Goal: Information Seeking & Learning: Learn about a topic

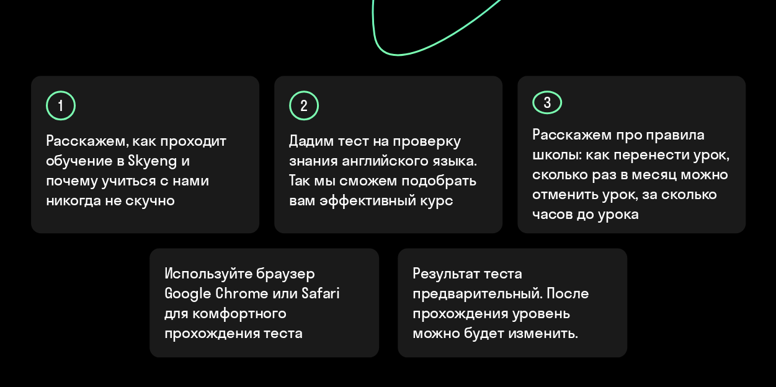
scroll to position [509, 0]
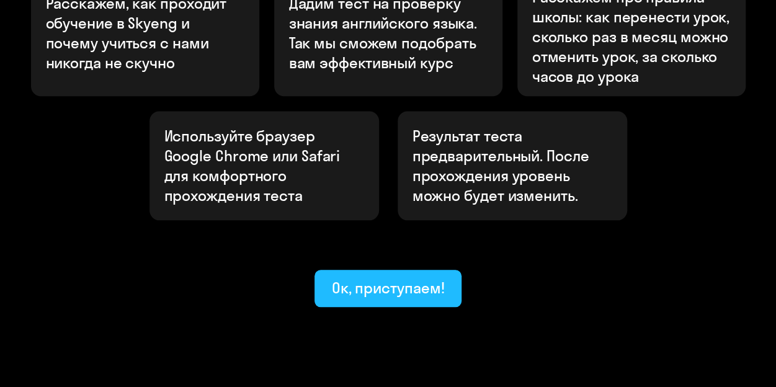
click at [423, 278] on div "Ок, приступаем!" at bounding box center [388, 288] width 113 height 20
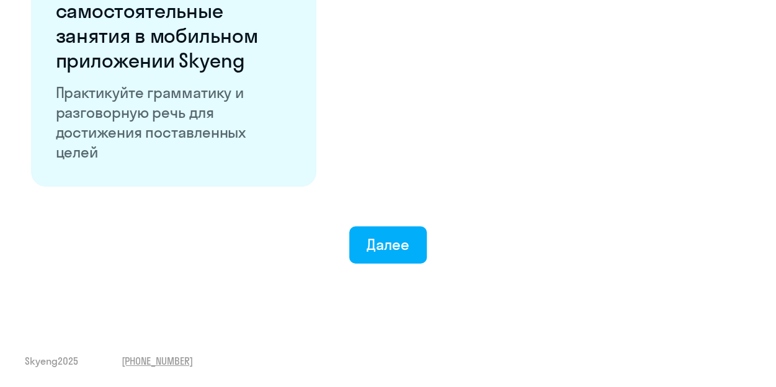
scroll to position [2489, 0]
click at [411, 234] on button "Далее" at bounding box center [388, 245] width 78 height 37
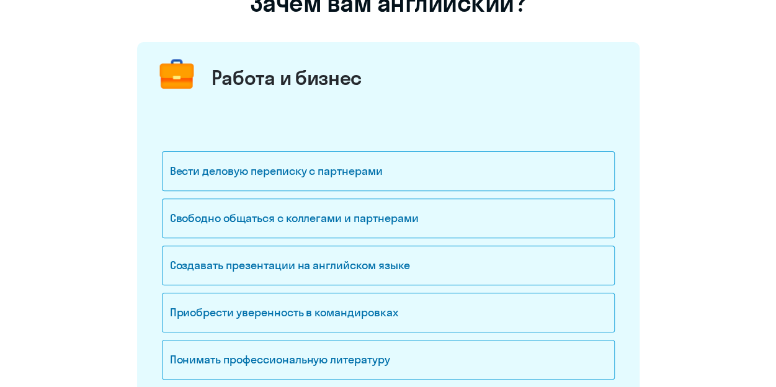
scroll to position [248, 0]
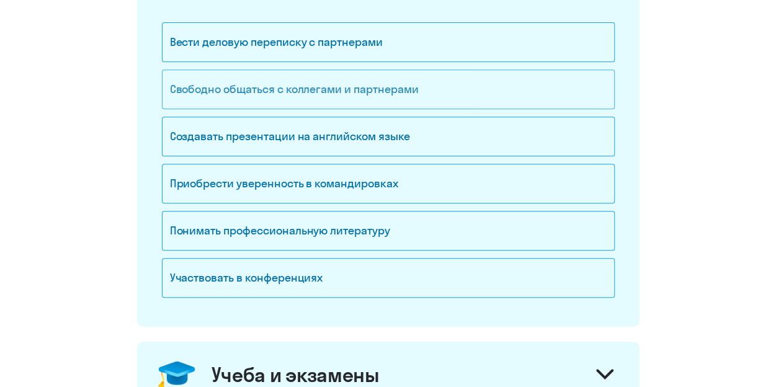
click at [398, 93] on div "Свободно общаться с коллегами и партнерами" at bounding box center [388, 90] width 453 height 40
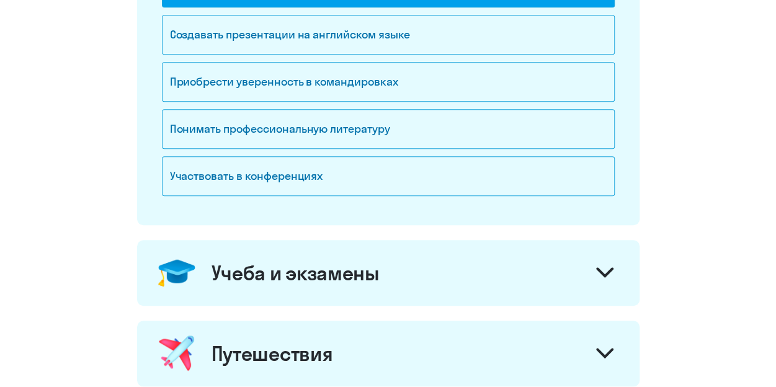
scroll to position [124, 0]
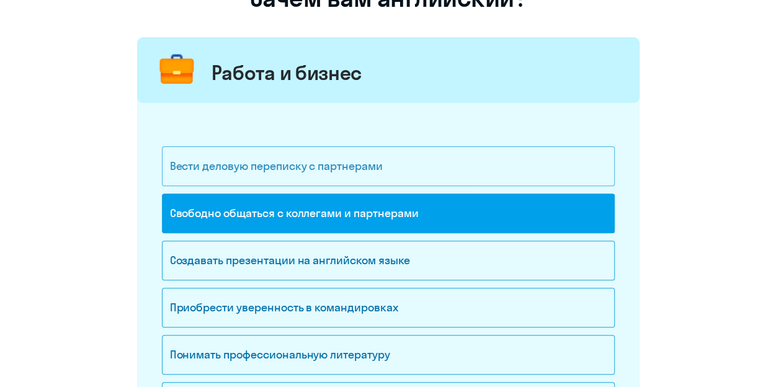
click at [503, 172] on div "Вести деловую переписку с партнерами" at bounding box center [388, 166] width 453 height 40
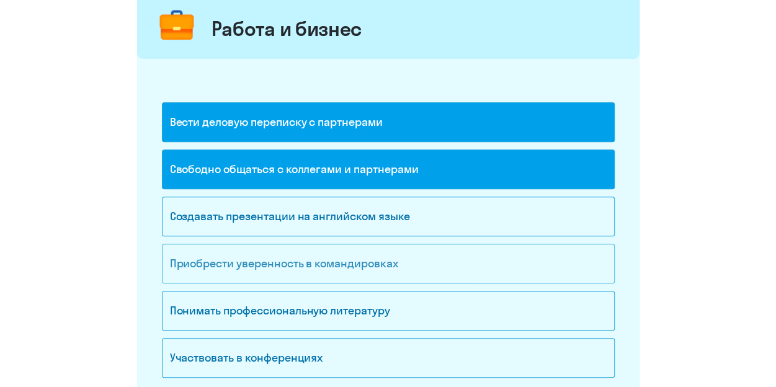
scroll to position [248, 0]
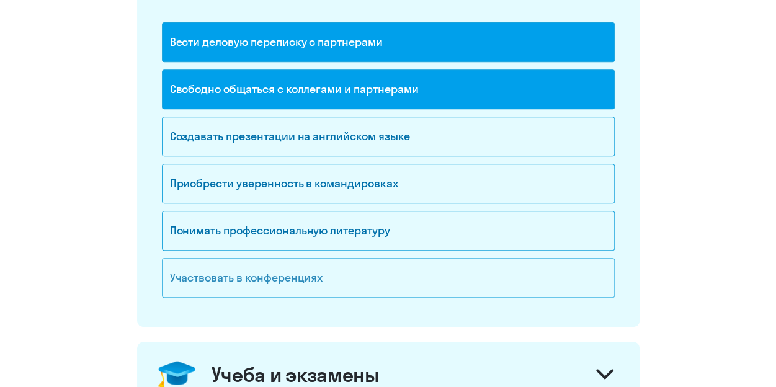
click at [472, 276] on div "Участвовать в конференциях" at bounding box center [388, 278] width 453 height 40
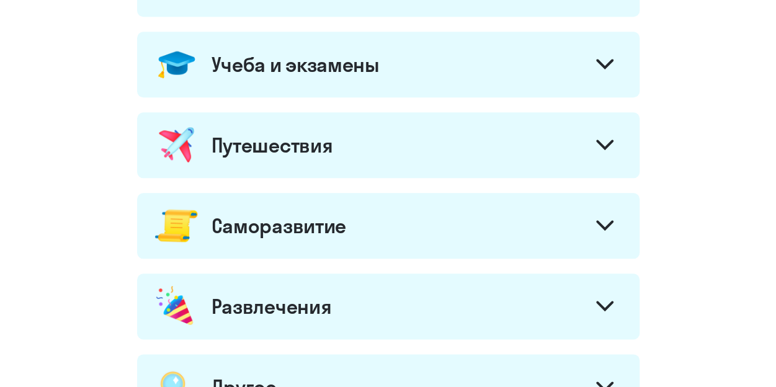
scroll to position [621, 0]
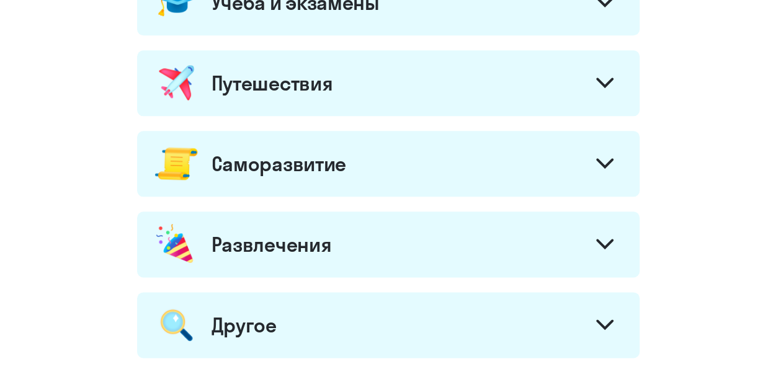
click at [537, 162] on div "Саморазвитие" at bounding box center [388, 164] width 503 height 66
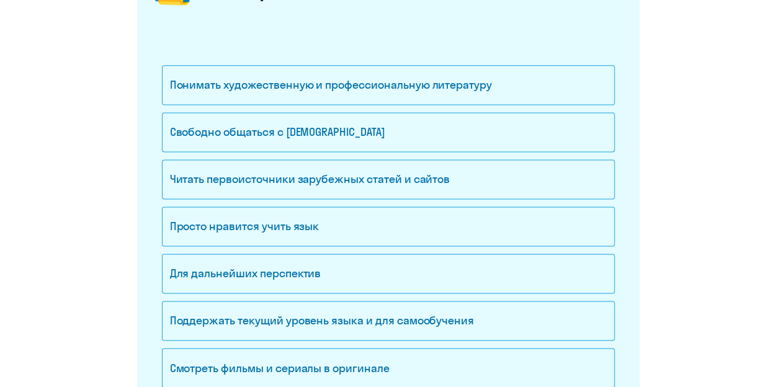
scroll to position [807, 0]
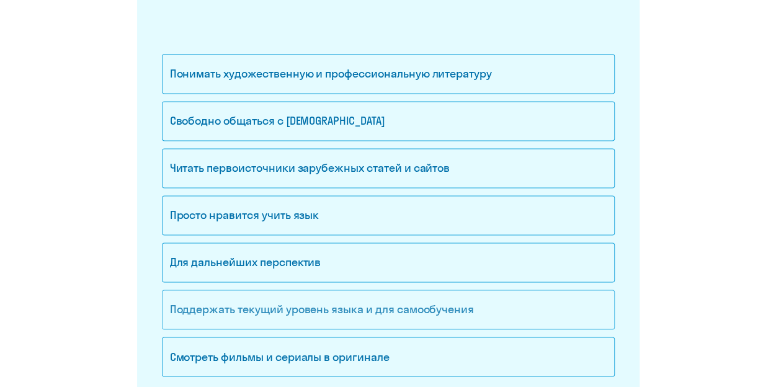
click at [461, 297] on div "Поддержать текущий уровень языка и для cамообучения" at bounding box center [388, 310] width 453 height 40
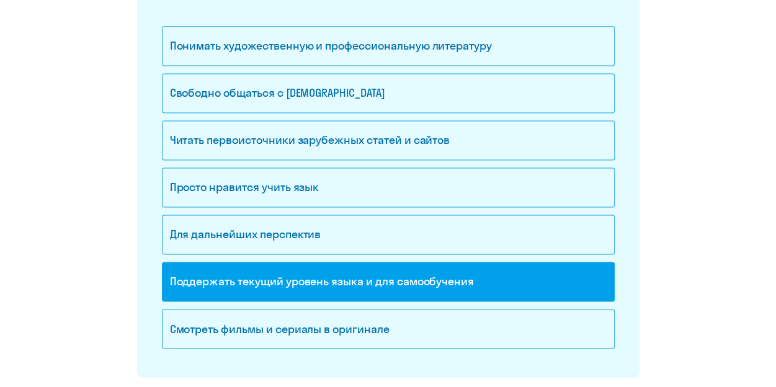
scroll to position [869, 0]
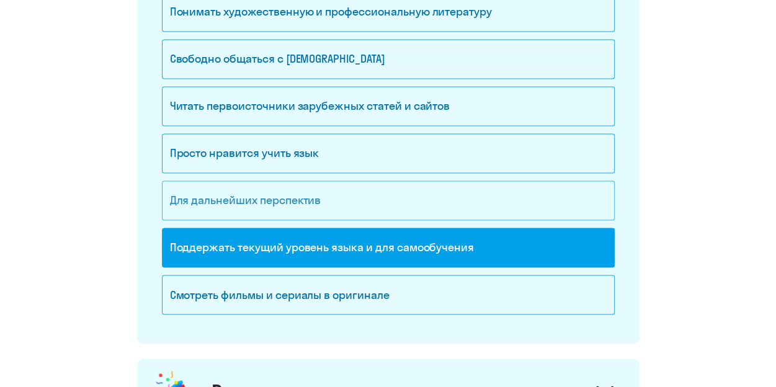
click at [351, 198] on div "Для дальнейших перспектив" at bounding box center [388, 201] width 453 height 40
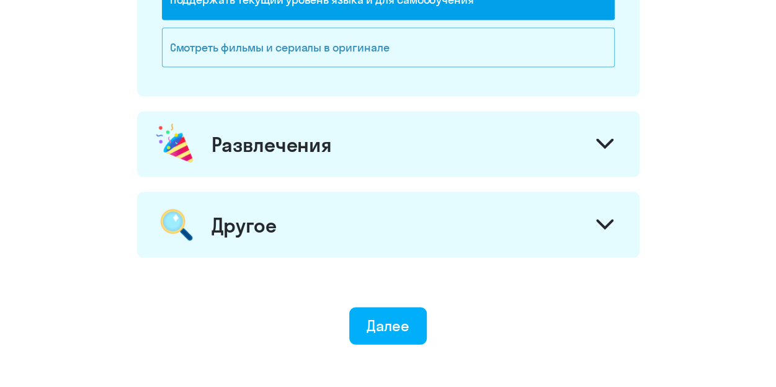
scroll to position [1117, 0]
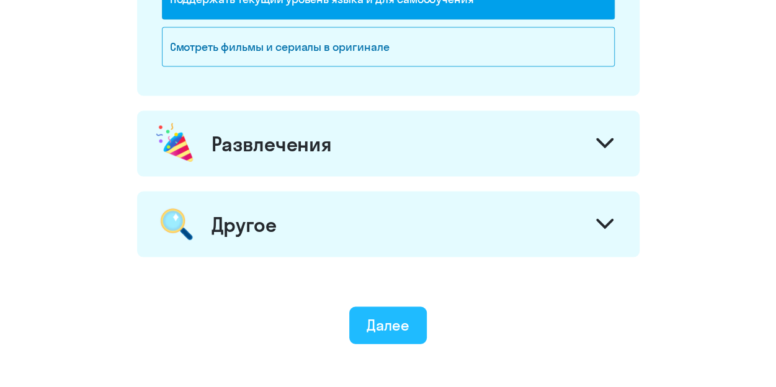
click at [391, 315] on div "Далее" at bounding box center [388, 325] width 43 height 20
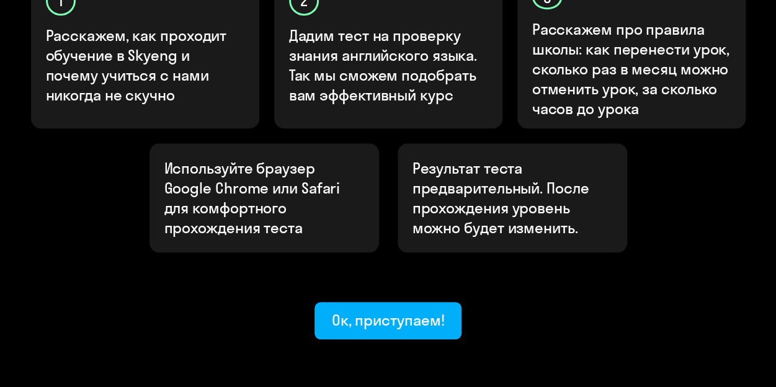
scroll to position [497, 0]
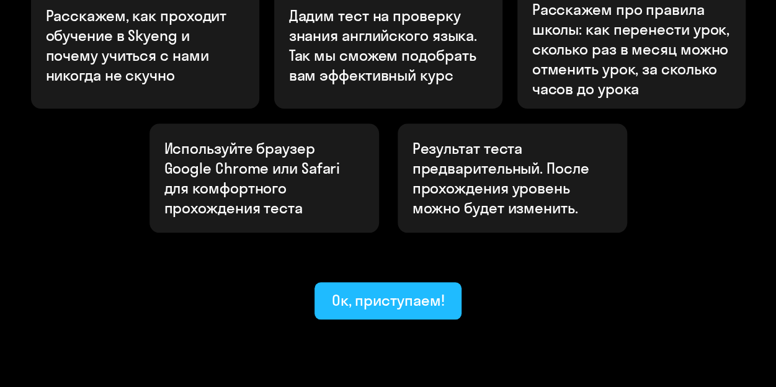
click at [420, 290] on div "Ок, приступаем!" at bounding box center [388, 300] width 113 height 20
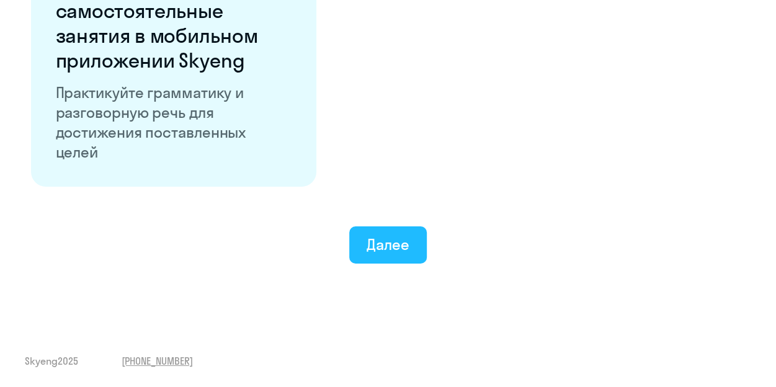
scroll to position [2489, 0]
click at [365, 249] on button "Далее" at bounding box center [388, 245] width 78 height 37
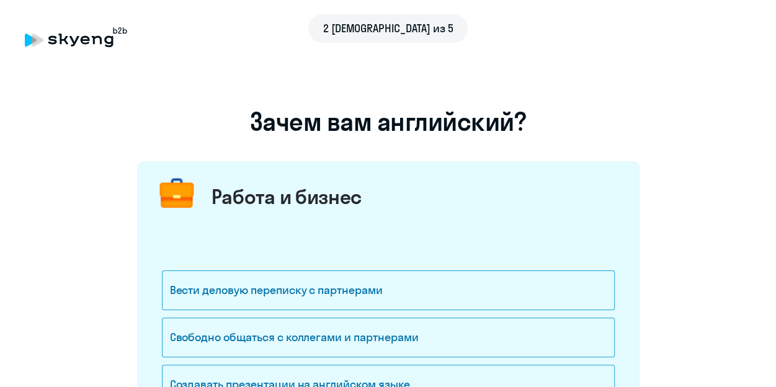
scroll to position [124, 0]
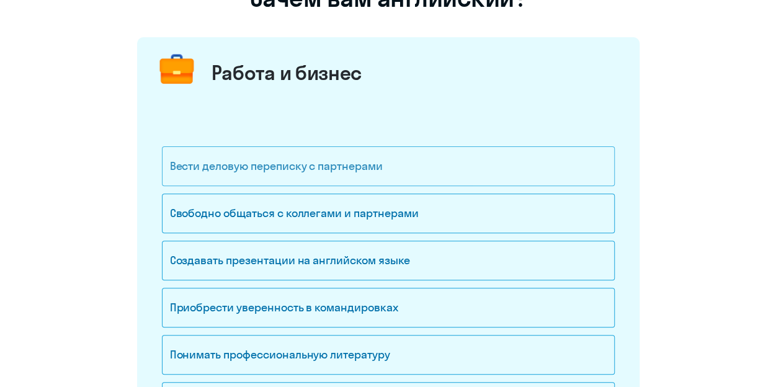
click at [416, 172] on div "Вести деловую переписку с партнерами" at bounding box center [388, 166] width 453 height 40
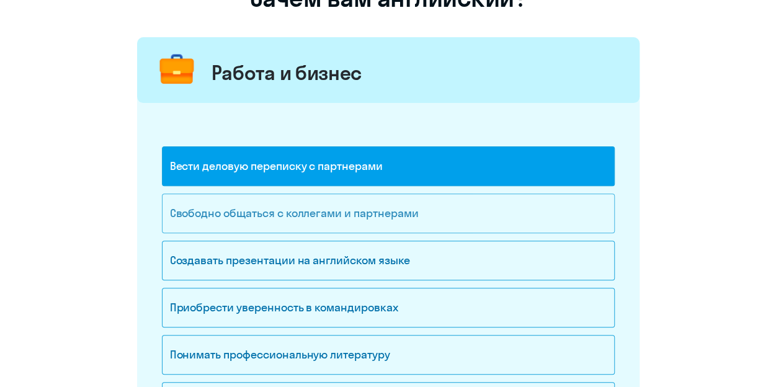
click at [365, 218] on div "Свободно общаться с коллегами и партнерами" at bounding box center [388, 214] width 453 height 40
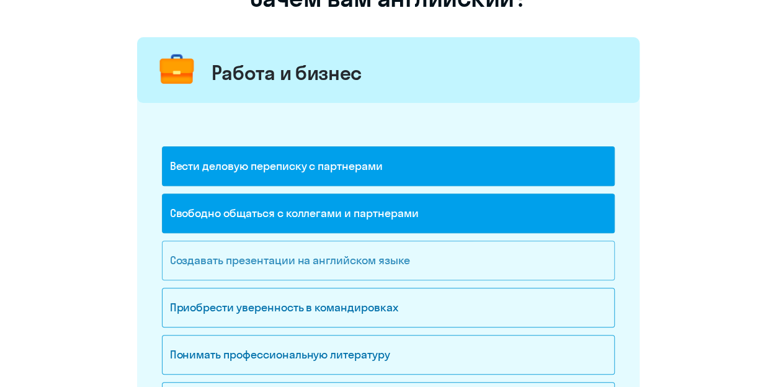
click at [355, 261] on div "Создавать презентации на английском языке" at bounding box center [388, 261] width 453 height 40
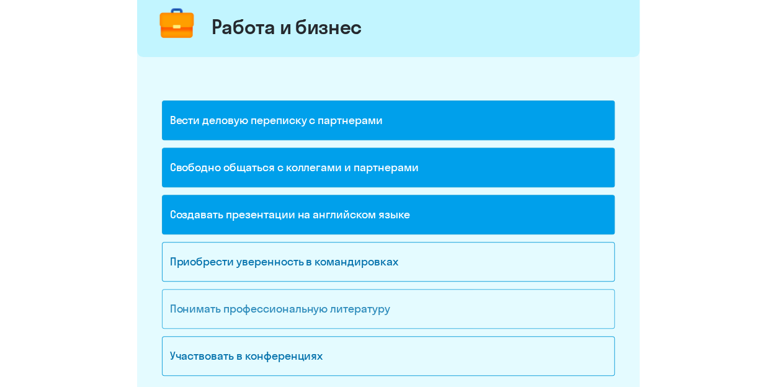
scroll to position [248, 0]
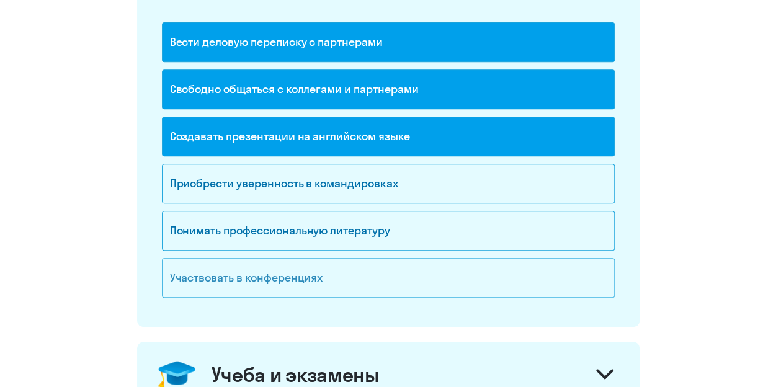
click at [371, 278] on div "Участвовать в конференциях" at bounding box center [388, 278] width 453 height 40
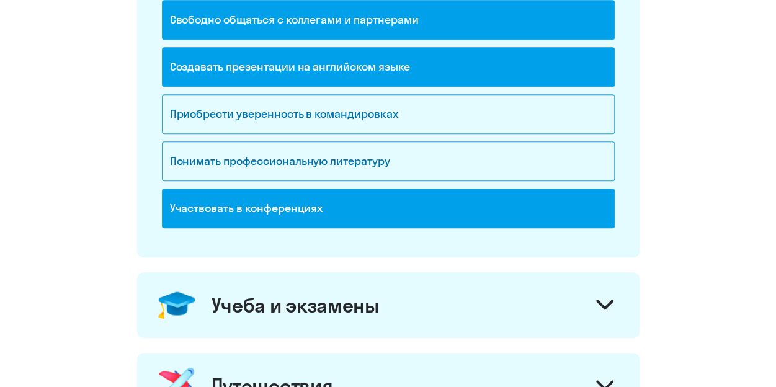
scroll to position [497, 0]
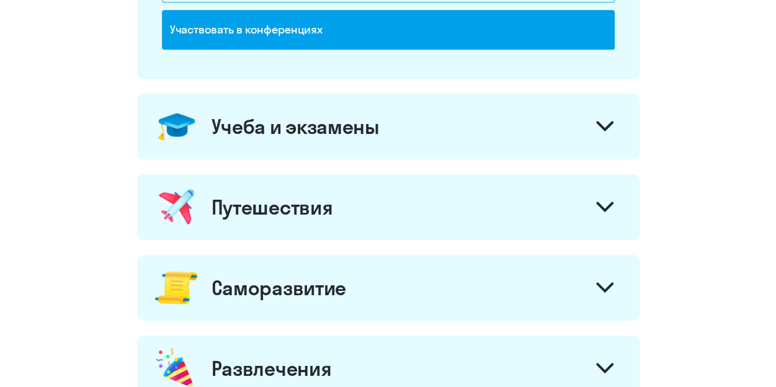
click at [331, 285] on div "Саморазвитие" at bounding box center [279, 288] width 135 height 25
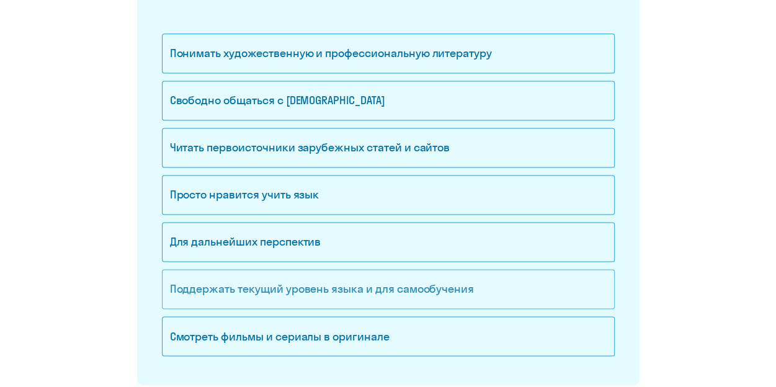
scroll to position [931, 0]
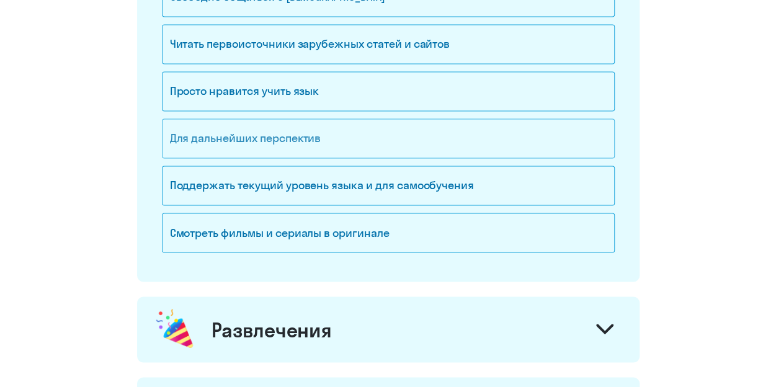
click at [335, 133] on div "Для дальнейших перспектив" at bounding box center [388, 139] width 453 height 40
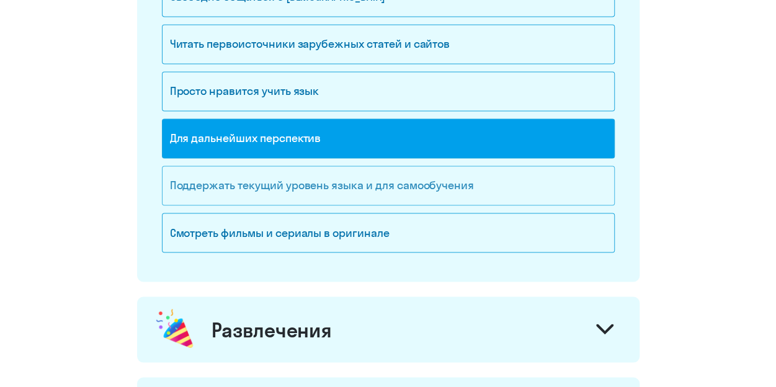
click at [339, 182] on div "Поддержать текущий уровень языка и для cамообучения" at bounding box center [388, 186] width 453 height 40
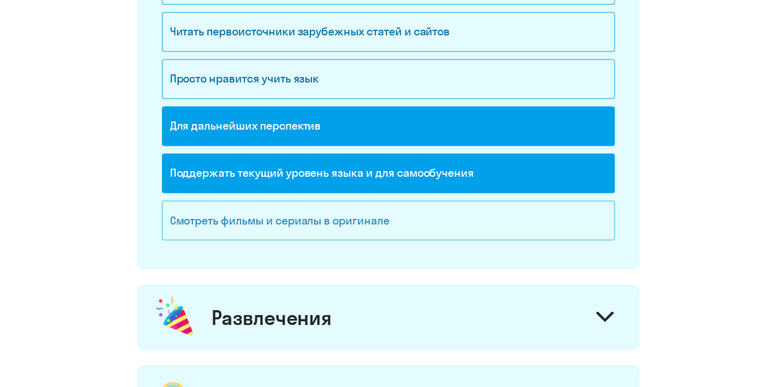
scroll to position [1187, 0]
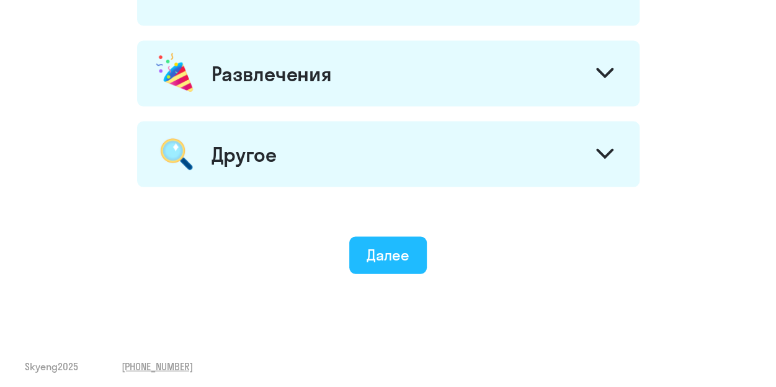
click at [388, 237] on button "Далее" at bounding box center [388, 255] width 78 height 37
click at [387, 238] on button "Далее" at bounding box center [388, 255] width 78 height 37
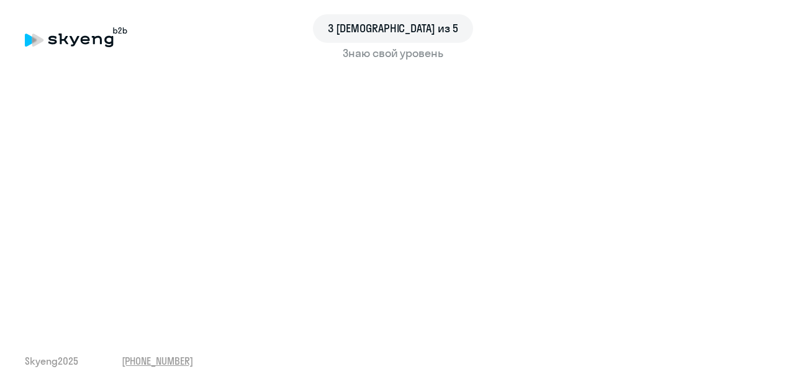
click at [396, 53] on div "Знаю свой уровень" at bounding box center [393, 53] width 736 height 16
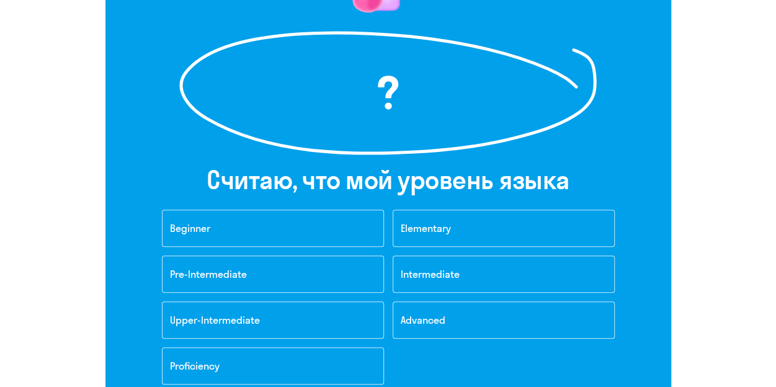
scroll to position [186, 0]
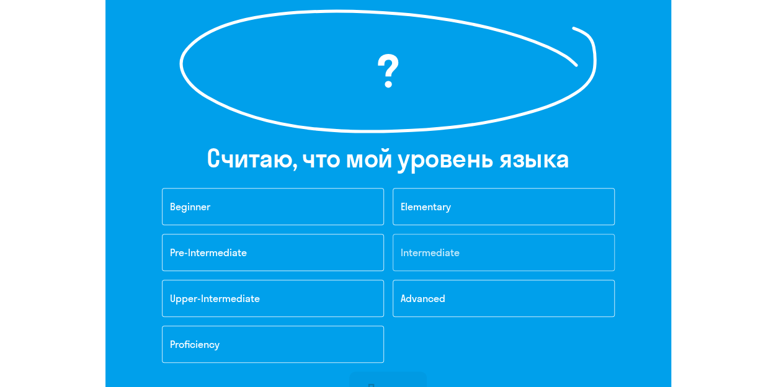
click at [464, 254] on button "Intermediate" at bounding box center [504, 252] width 222 height 37
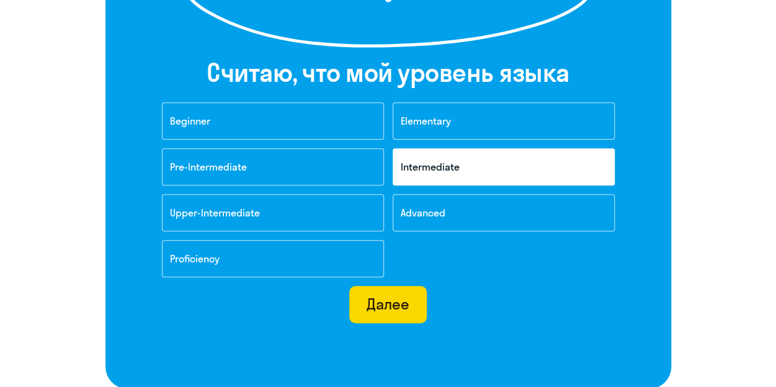
scroll to position [372, 0]
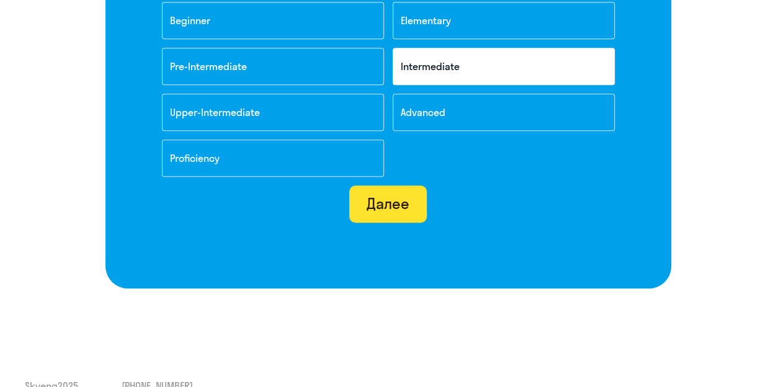
click at [379, 200] on div "Далее" at bounding box center [388, 204] width 43 height 20
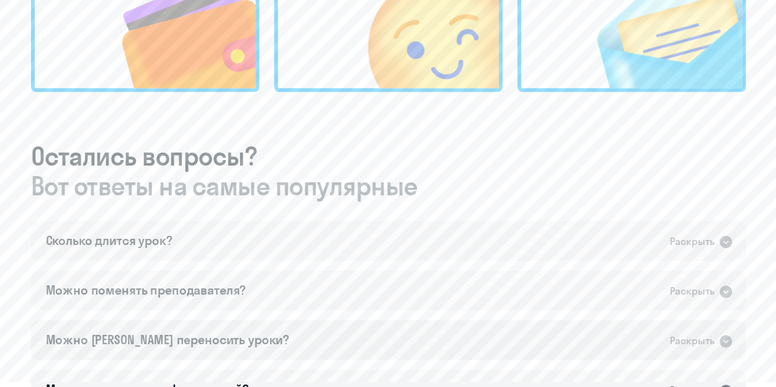
scroll to position [683, 0]
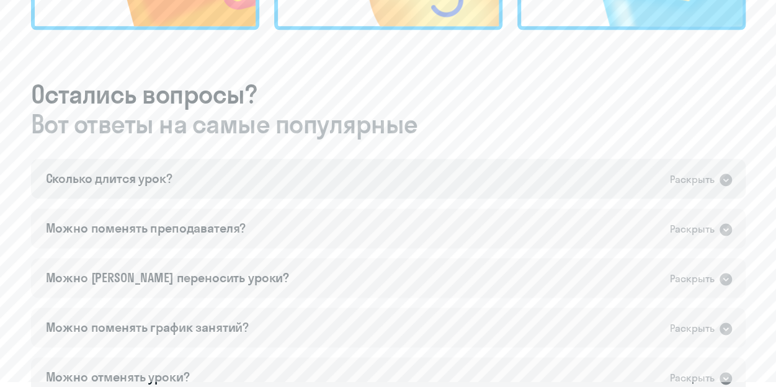
click at [580, 159] on div "Сколько длится урок? Раскрыть" at bounding box center [388, 179] width 715 height 40
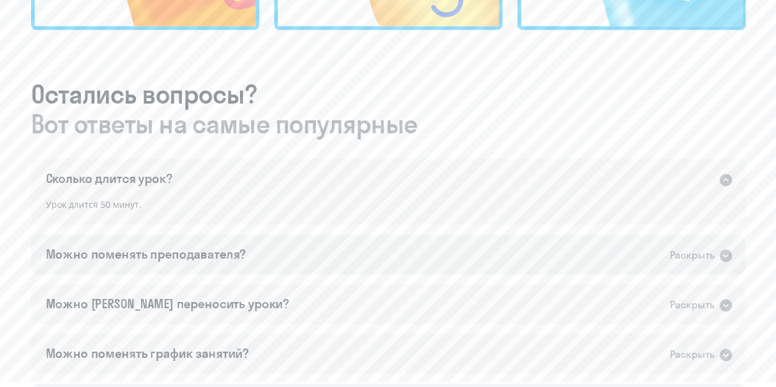
click at [250, 235] on div "Можно поменять преподавателя? Раскрыть" at bounding box center [388, 255] width 715 height 40
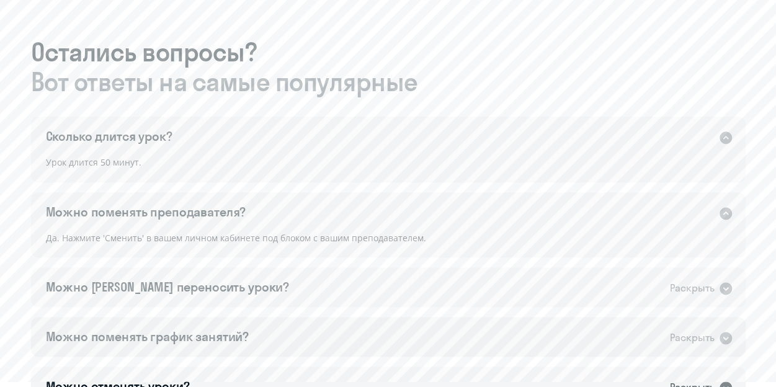
scroll to position [745, 0]
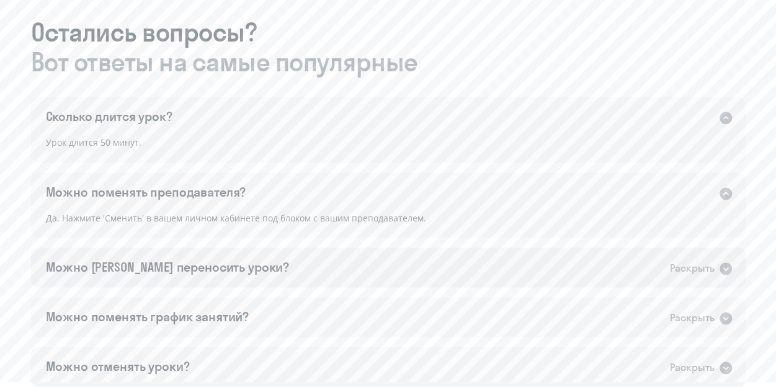
click at [253, 248] on div "Можно ли переносить уроки? Раскрыть" at bounding box center [388, 268] width 715 height 40
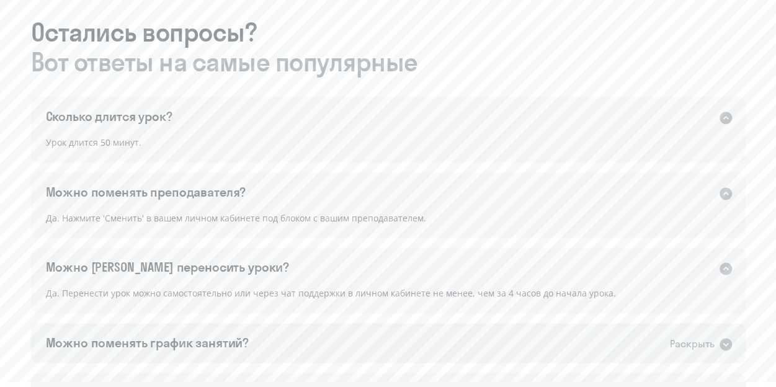
click at [236, 335] on div "Можно поменять график занятий?" at bounding box center [148, 343] width 204 height 17
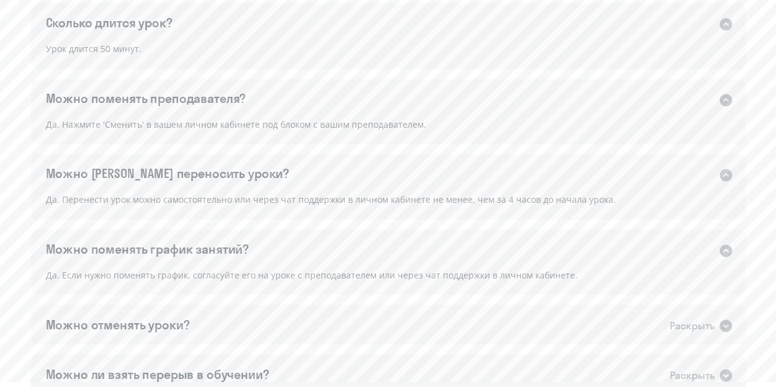
scroll to position [869, 0]
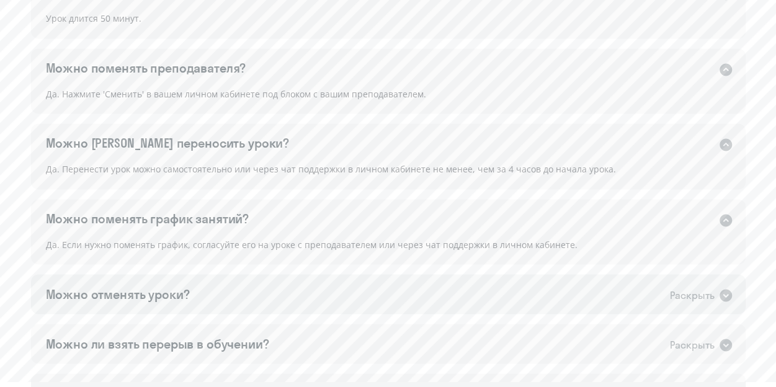
click at [330, 274] on div "Можно отменять уроки? Раскрыть" at bounding box center [388, 294] width 715 height 40
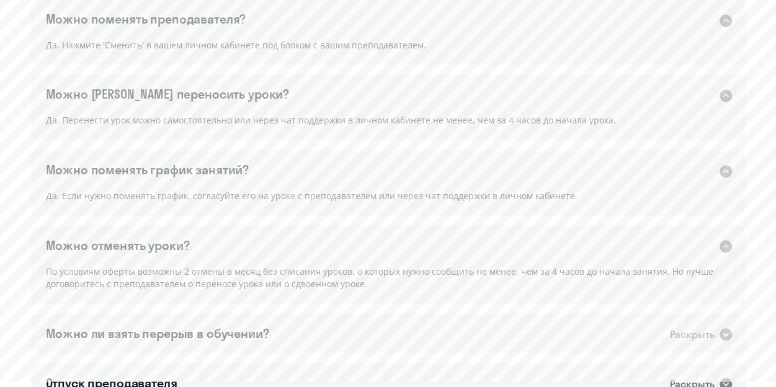
scroll to position [993, 0]
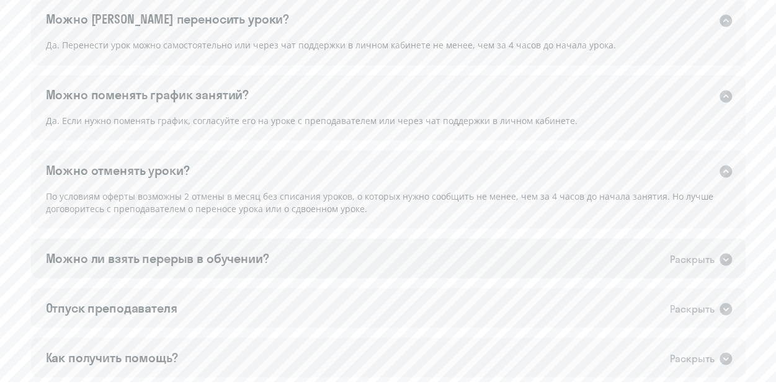
click at [340, 238] on div "Можно ли взять перерыв в обучении? Раскрыть" at bounding box center [388, 258] width 715 height 40
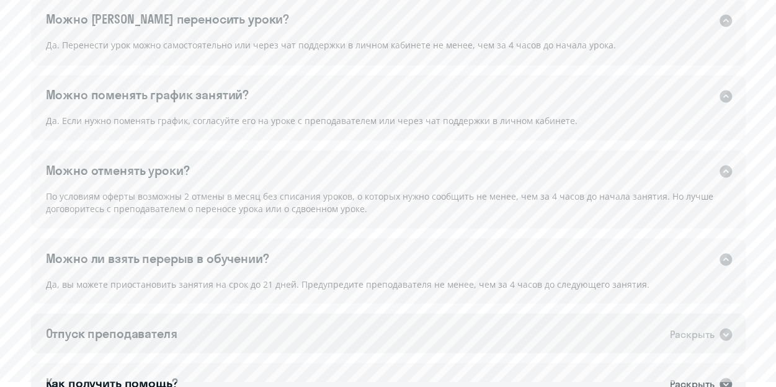
click at [214, 313] on div "Отпуск преподавателя Раскрыть" at bounding box center [388, 333] width 715 height 40
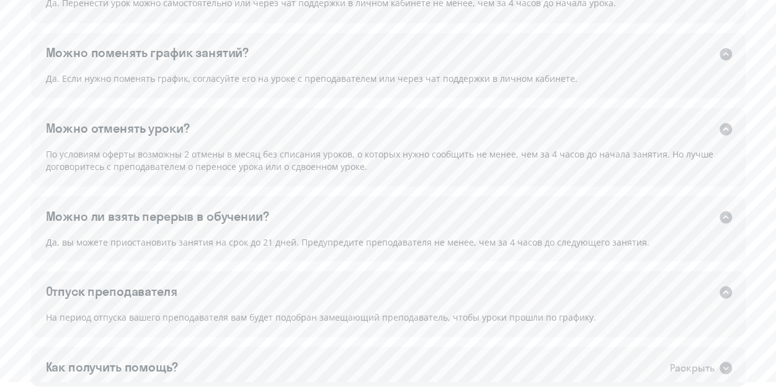
scroll to position [1055, 0]
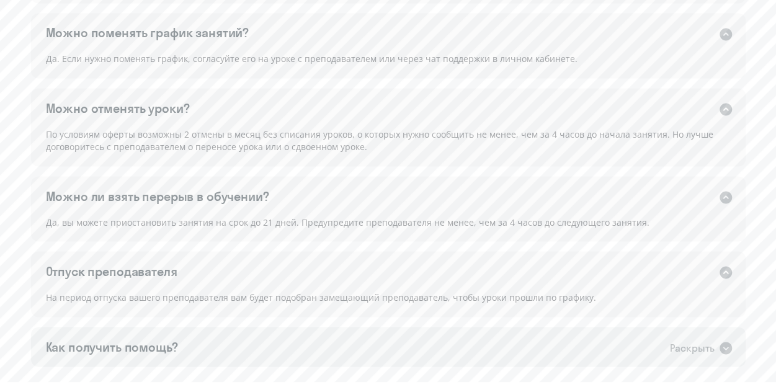
click at [234, 327] on div "Как получить помощь? Раскрыть" at bounding box center [388, 347] width 715 height 40
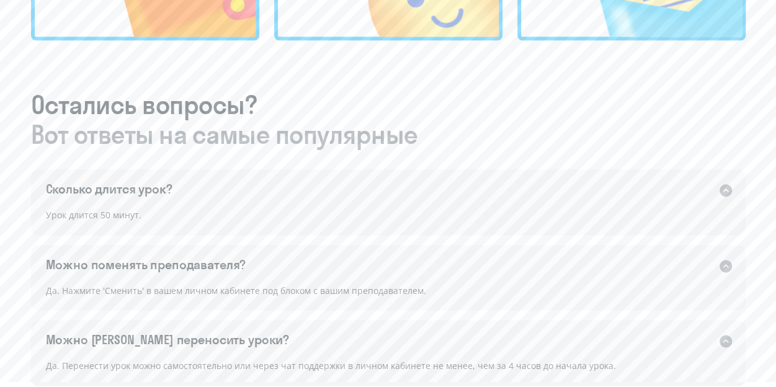
scroll to position [807, 0]
